Goal: Information Seeking & Learning: Learn about a topic

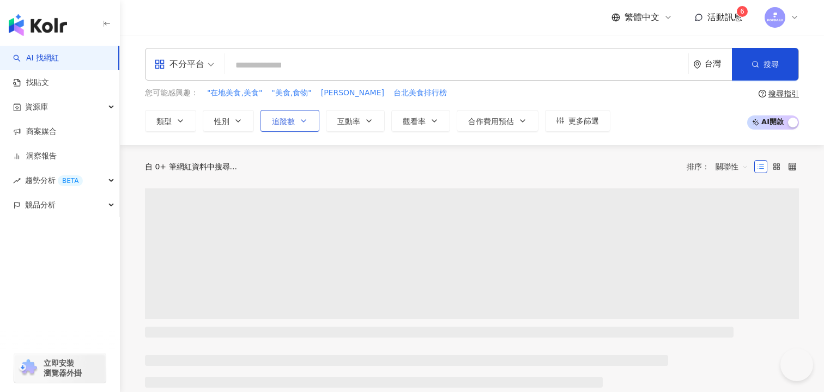
click at [299, 126] on button "追蹤數" at bounding box center [290, 121] width 59 height 22
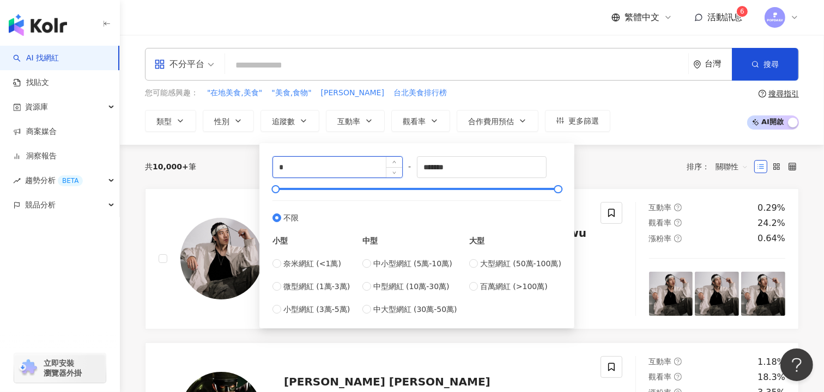
click at [335, 162] on input "*" at bounding box center [337, 167] width 129 height 21
type input "*"
type input "****"
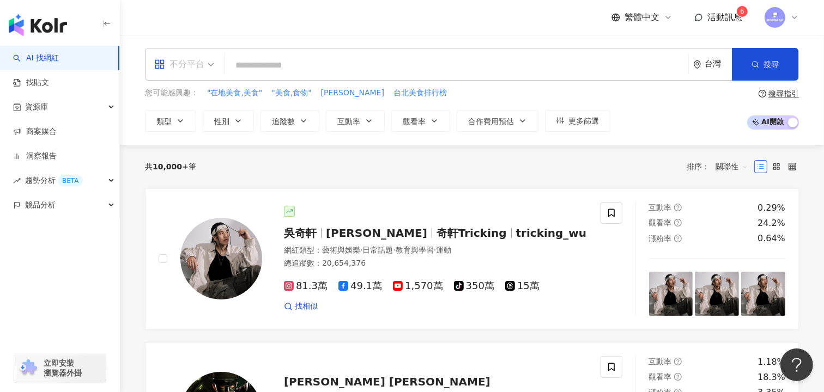
click at [187, 63] on div "不分平台" at bounding box center [179, 64] width 50 height 17
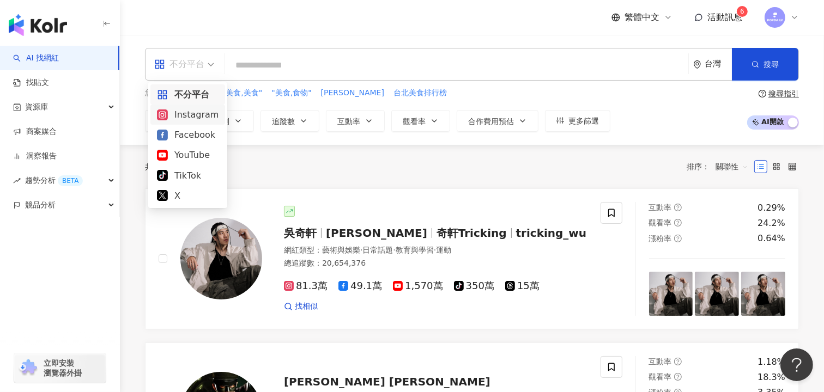
click at [204, 108] on div "Instagram" at bounding box center [188, 115] width 62 height 14
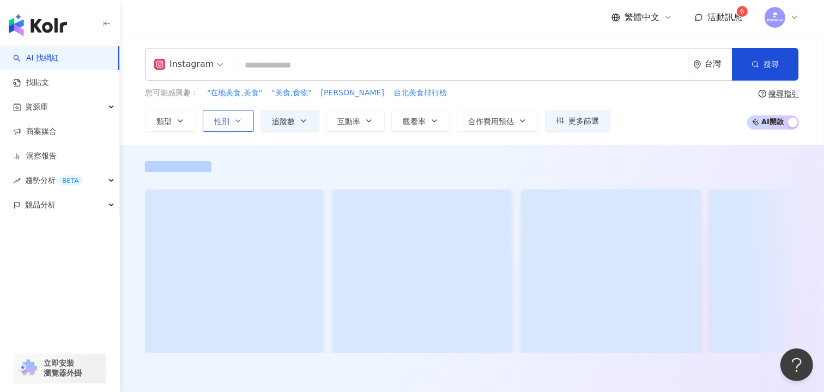
click at [319, 70] on input "search" at bounding box center [461, 65] width 445 height 21
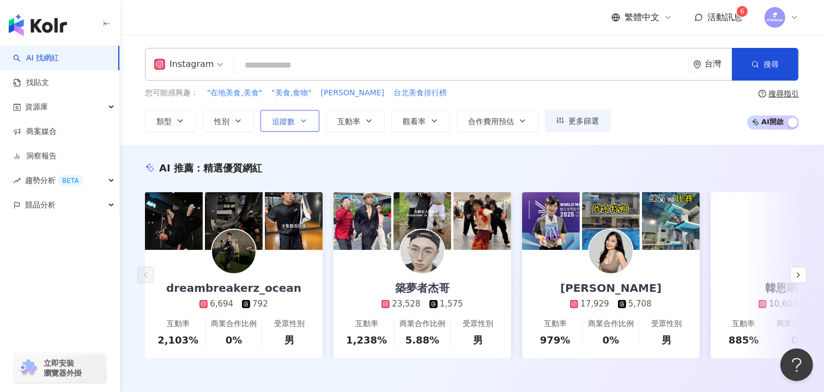
click at [293, 122] on span "追蹤數" at bounding box center [283, 121] width 23 height 9
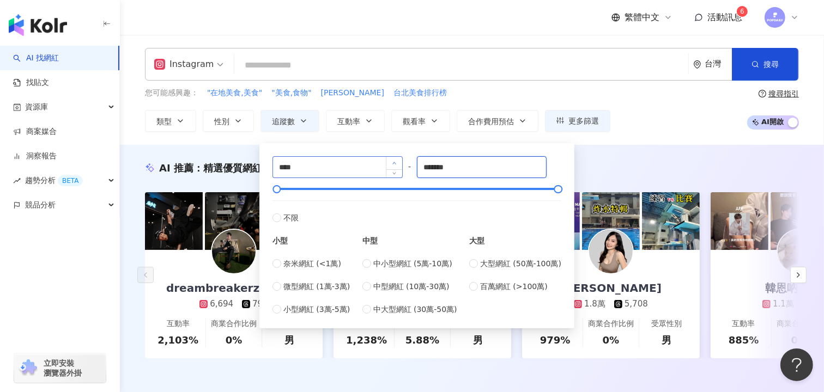
drag, startPoint x: 475, startPoint y: 167, endPoint x: 390, endPoint y: 163, distance: 85.1
click at [392, 163] on div "**** - ******* 不限 小型 奈米網紅 (<1萬) 微型網紅 (1萬-3萬) 小型網紅 (3萬-5萬) 中型 中小型網紅 (5萬-10萬) 中型網…" at bounding box center [417, 235] width 289 height 159
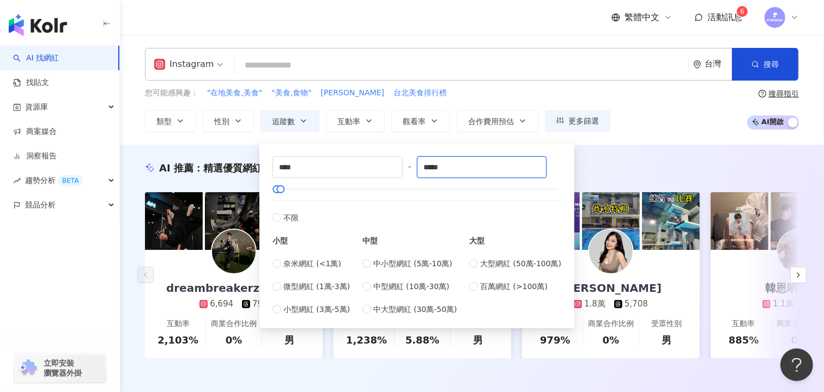
type input "*****"
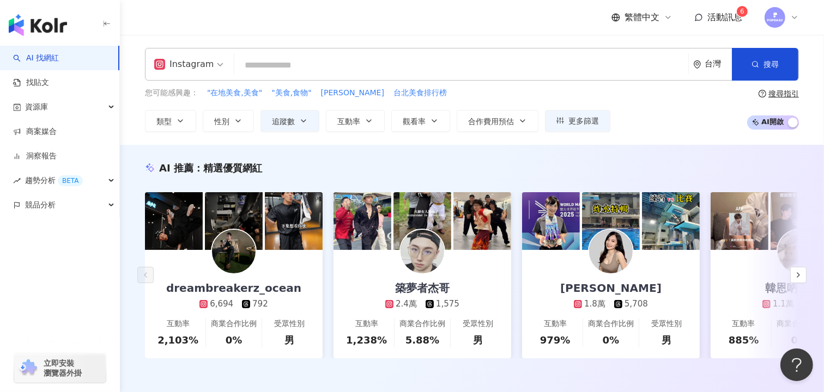
click at [628, 137] on div "Instagram 台灣 搜尋 您可能感興趣： "在地美食,美食" "美食,食物" 阿鴻師新菜 台北美食排行榜 類型 性別 追蹤數 互動率 觀看率 合作費用預…" at bounding box center [472, 90] width 704 height 110
click at [344, 68] on input "search" at bounding box center [461, 65] width 445 height 21
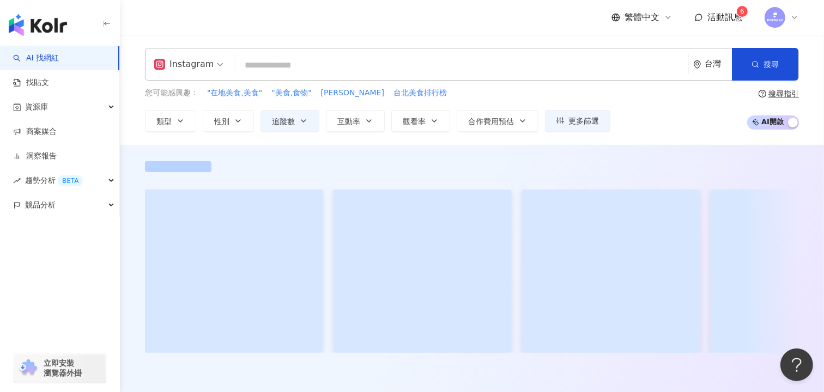
type input "*"
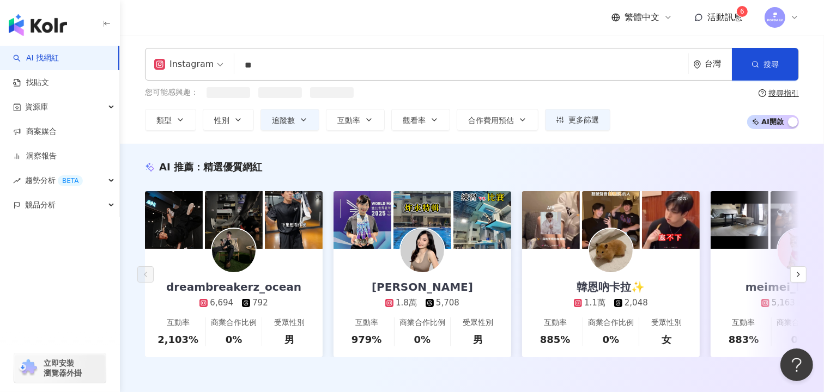
type input "*"
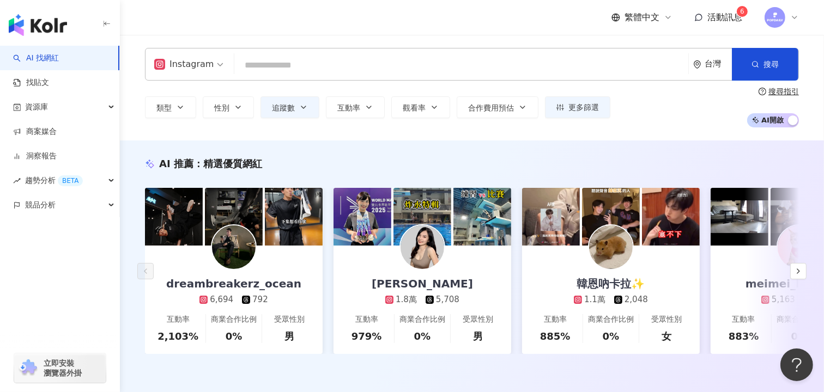
type input "*"
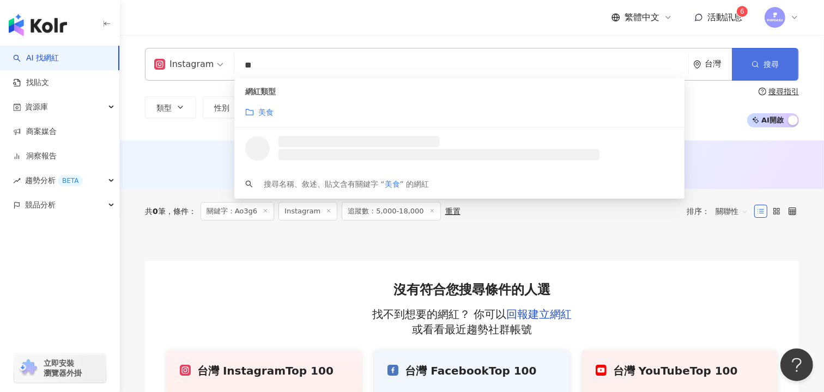
type input "**"
click at [770, 69] on button "搜尋" at bounding box center [765, 64] width 66 height 33
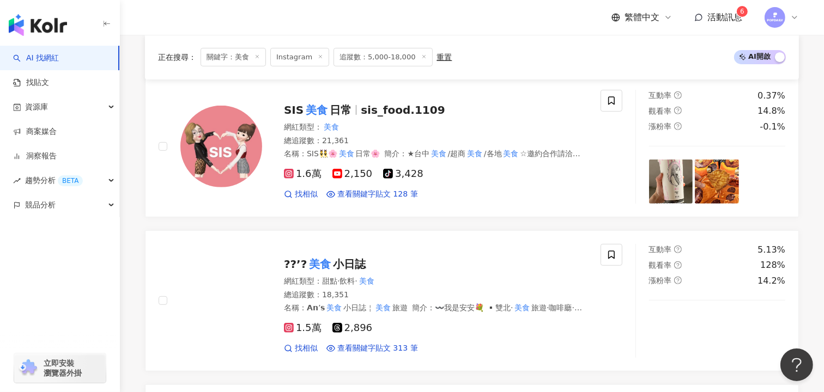
scroll to position [391, 0]
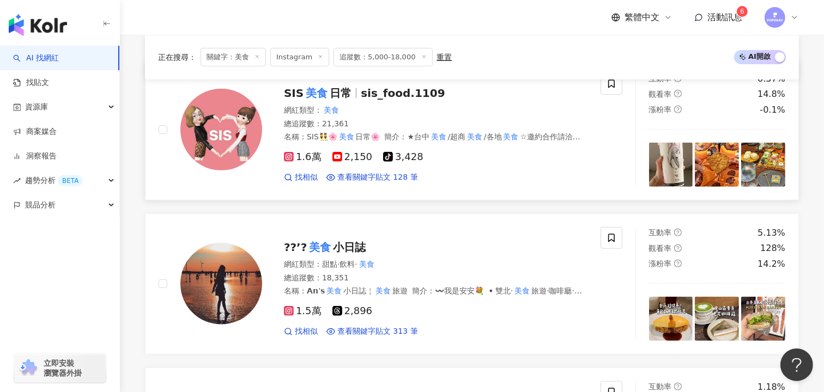
click at [287, 155] on rect at bounding box center [289, 157] width 8 height 8
click at [309, 156] on span "1.6萬" at bounding box center [303, 157] width 38 height 11
click at [351, 259] on div "網紅類型 ： 甜點 · 飲料 · 美食" at bounding box center [436, 264] width 304 height 11
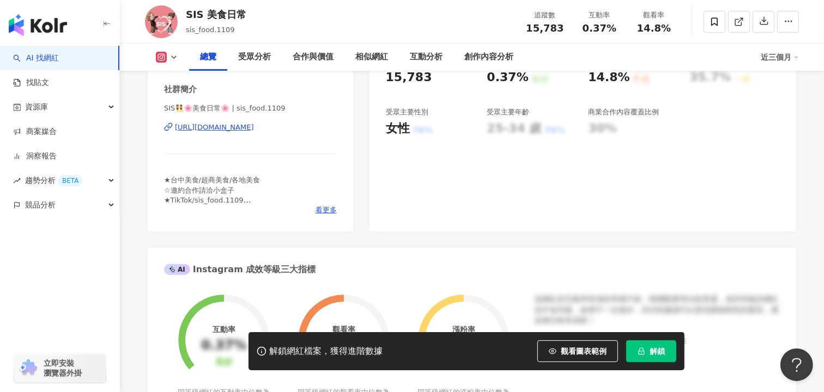
click at [253, 128] on div "https://www.instagram.com/sis_food.1109/" at bounding box center [214, 128] width 79 height 10
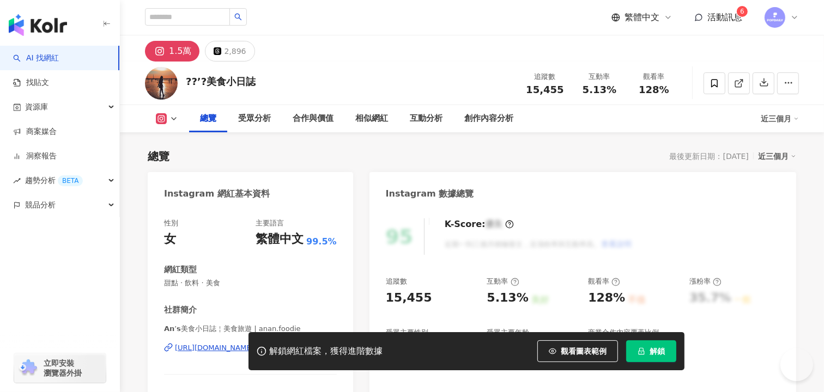
click at [228, 346] on div "解鎖網紅檔案，獲得進階數據 觀看圖表範例 解鎖" at bounding box center [412, 351] width 824 height 38
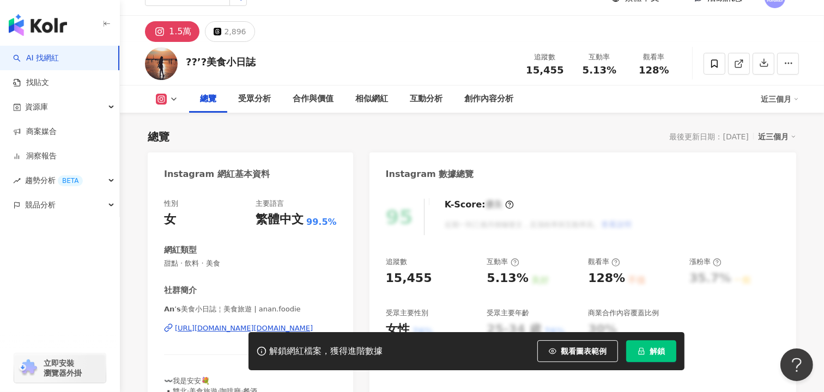
click at [232, 329] on div "[URL][DOMAIN_NAME][DOMAIN_NAME]" at bounding box center [244, 329] width 138 height 10
